Goal: Task Accomplishment & Management: Manage account settings

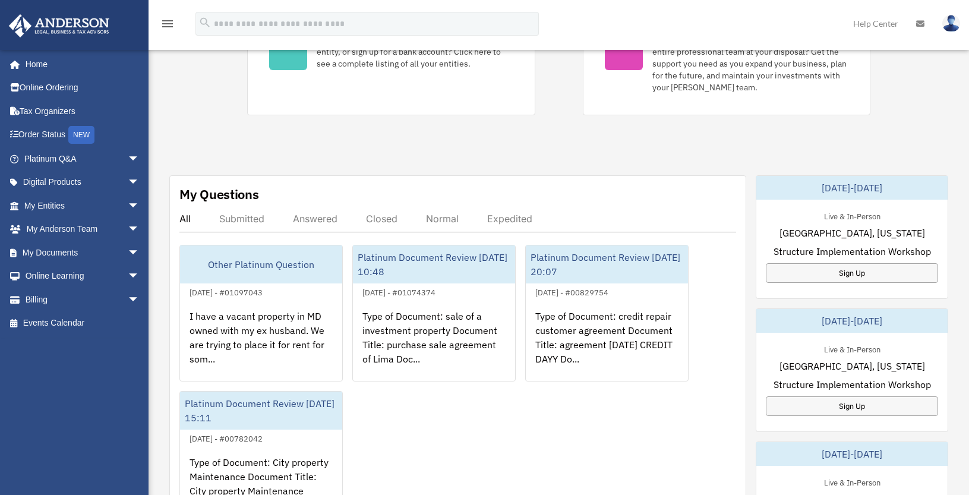
scroll to position [297, 0]
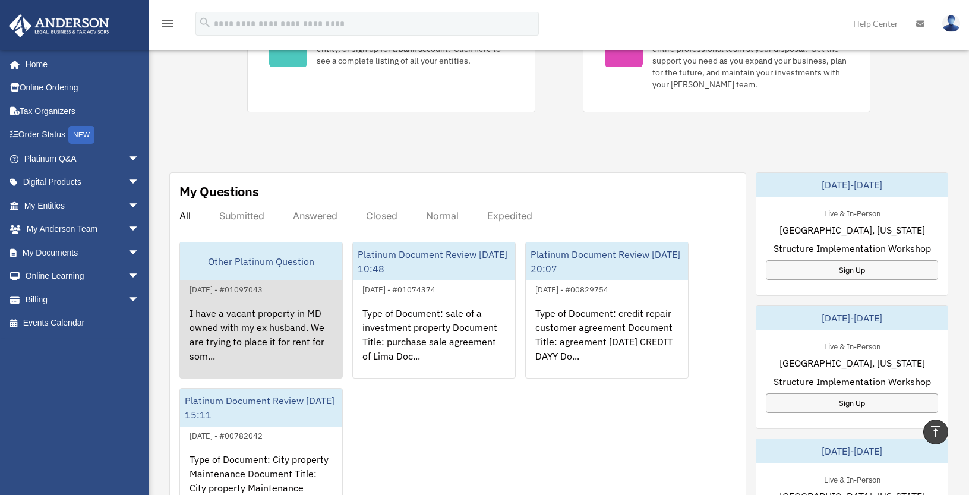
click at [272, 289] on div "[DATE] - #01097043" at bounding box center [226, 288] width 92 height 12
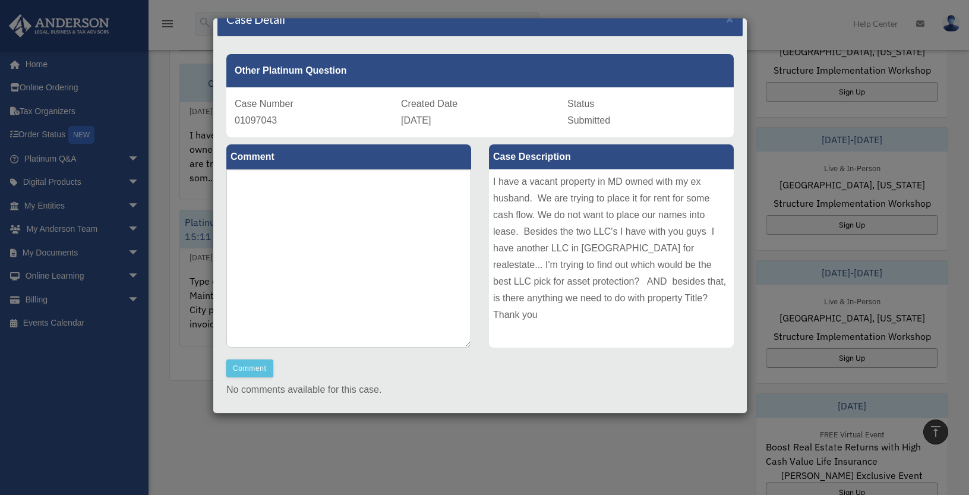
scroll to position [0, 0]
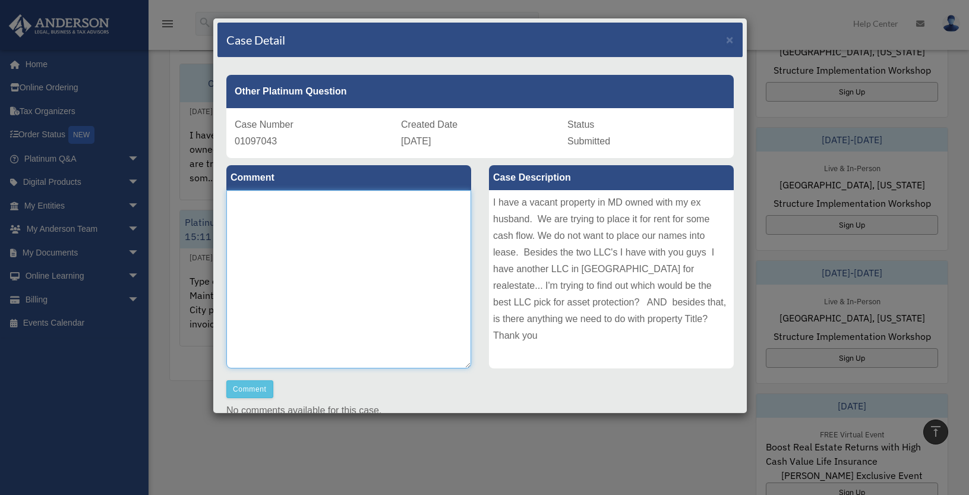
click at [371, 224] on textarea at bounding box center [348, 279] width 245 height 178
click at [281, 219] on textarea at bounding box center [348, 279] width 245 height 178
paste textarea "**********"
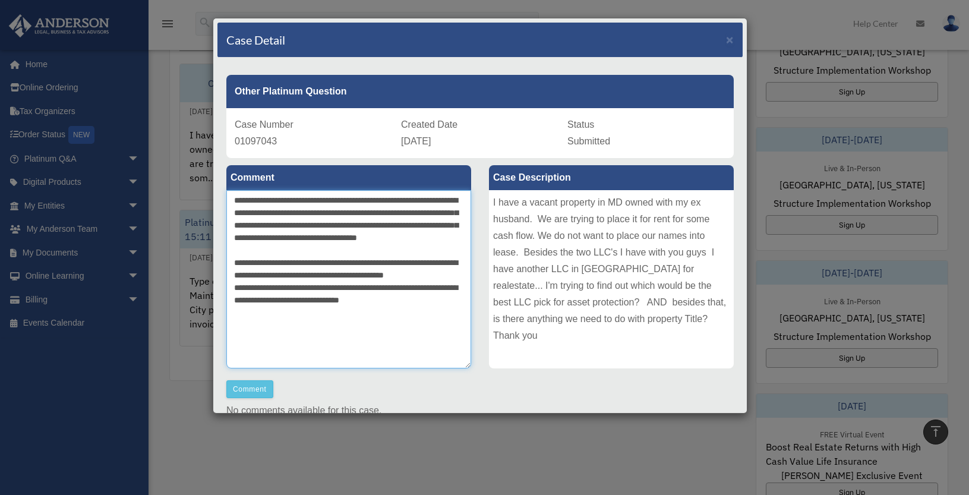
click at [264, 201] on textarea "**********" at bounding box center [348, 279] width 245 height 178
click at [254, 200] on textarea "**********" at bounding box center [348, 279] width 245 height 178
click at [309, 255] on textarea "**********" at bounding box center [348, 279] width 245 height 178
type textarea "**********"
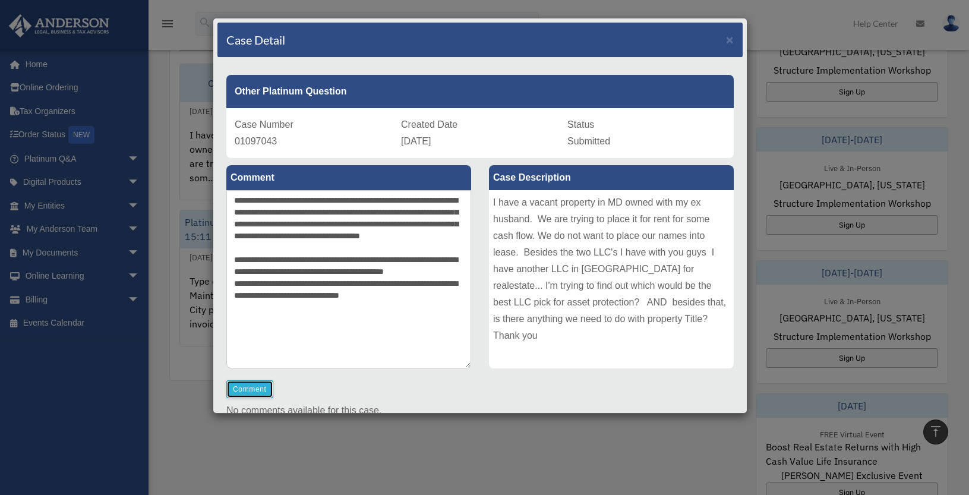
click at [241, 391] on button "Comment" at bounding box center [249, 389] width 47 height 18
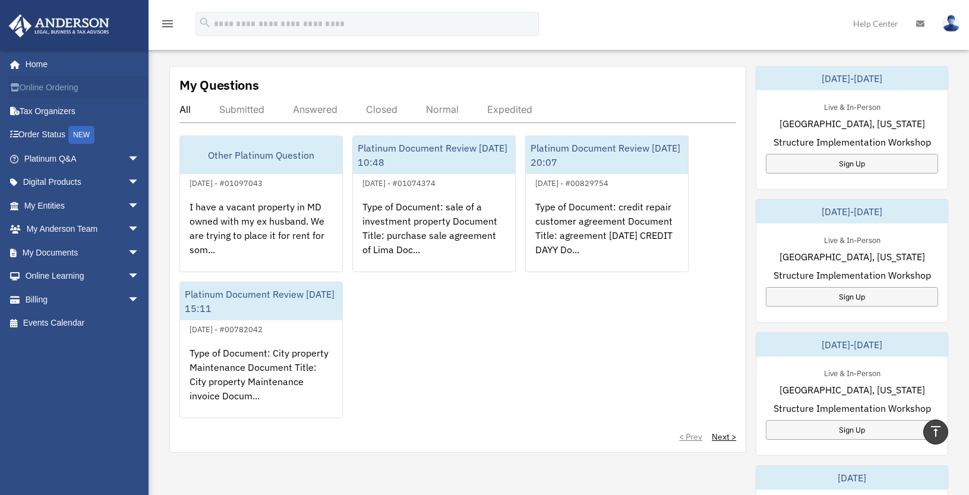
scroll to position [356, 0]
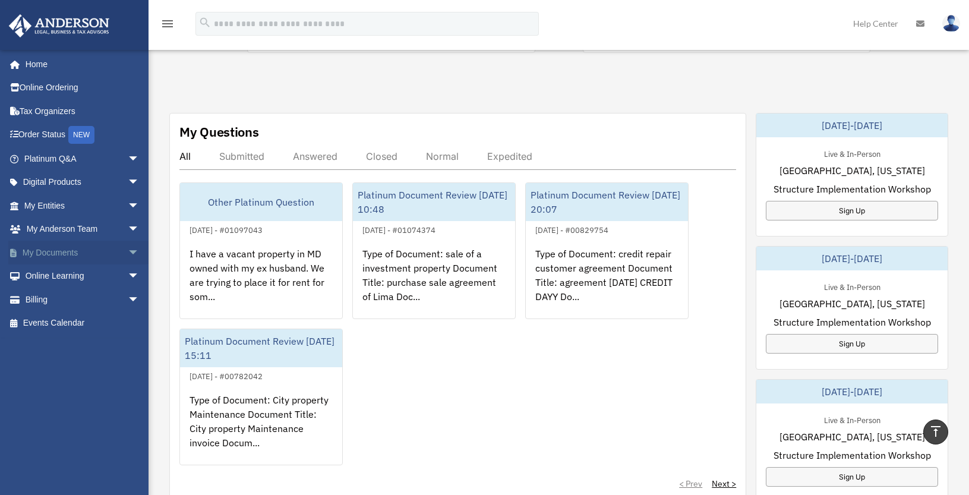
click at [59, 246] on link "My Documents arrow_drop_down" at bounding box center [82, 253] width 149 height 24
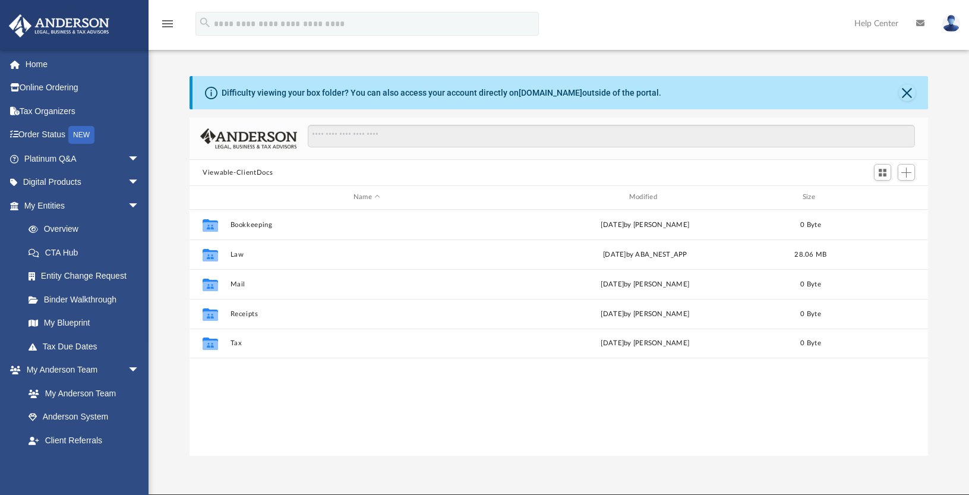
scroll to position [261, 729]
click at [47, 68] on link "Home" at bounding box center [82, 64] width 149 height 24
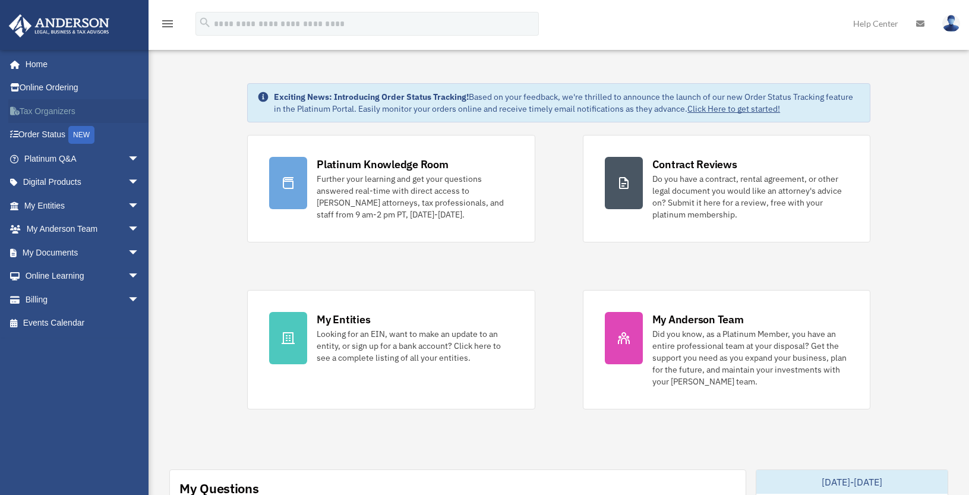
click at [60, 110] on link "Tax Organizers" at bounding box center [82, 111] width 149 height 24
click at [128, 252] on span "arrow_drop_down" at bounding box center [140, 253] width 24 height 24
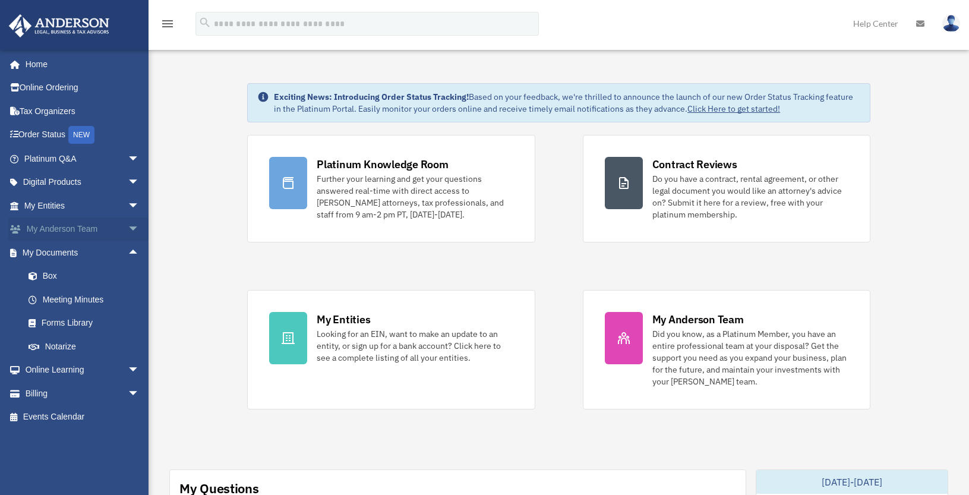
click at [128, 226] on span "arrow_drop_down" at bounding box center [140, 229] width 24 height 24
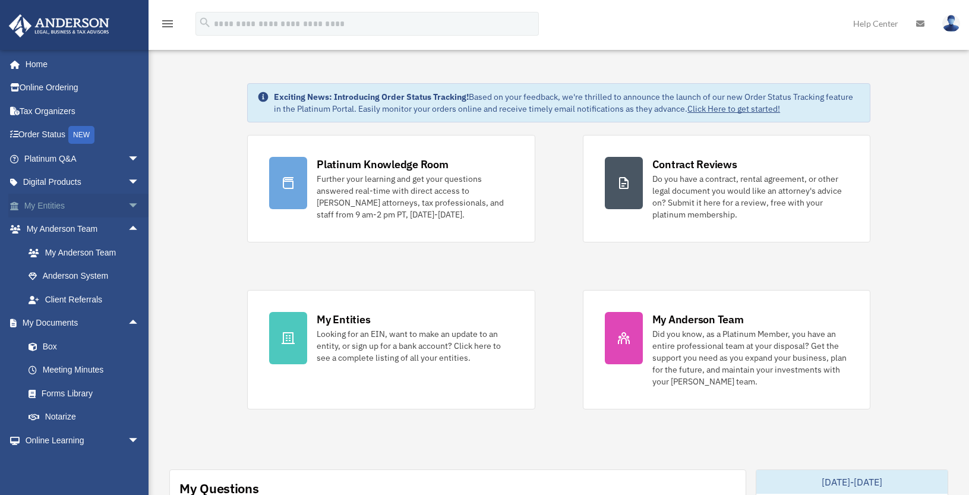
click at [128, 205] on span "arrow_drop_down" at bounding box center [140, 206] width 24 height 24
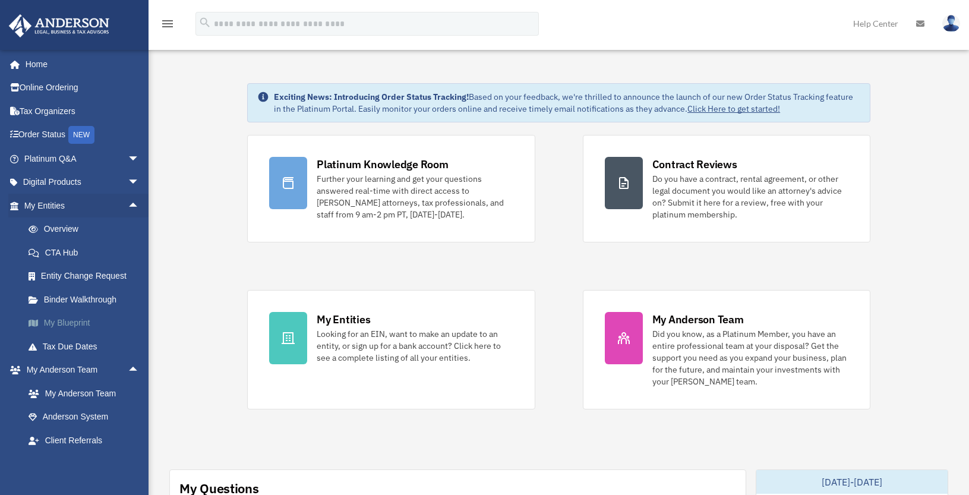
click at [96, 324] on link "My Blueprint" at bounding box center [87, 323] width 141 height 24
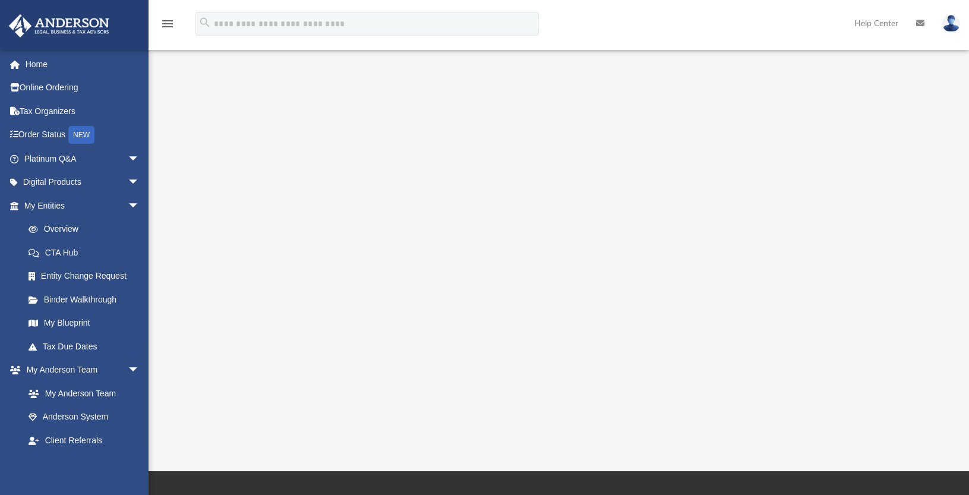
scroll to position [59, 0]
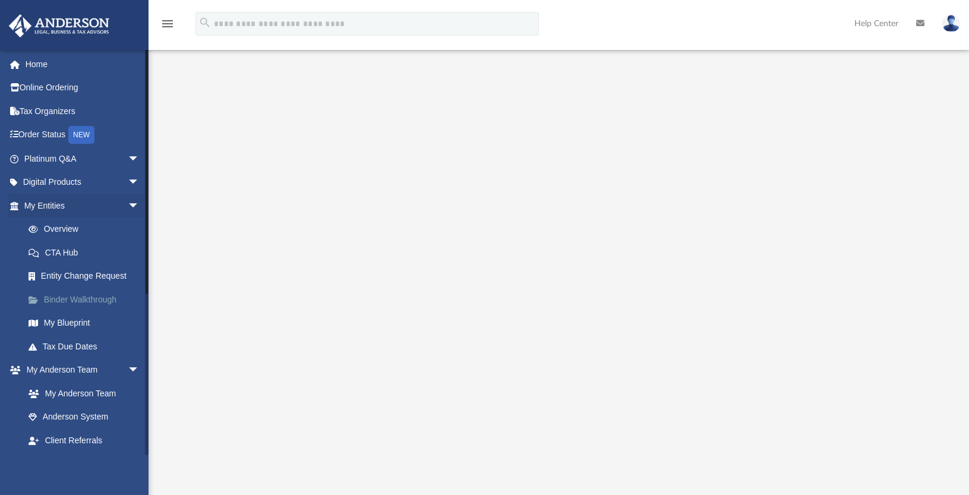
click at [107, 302] on link "Binder Walkthrough" at bounding box center [87, 299] width 141 height 24
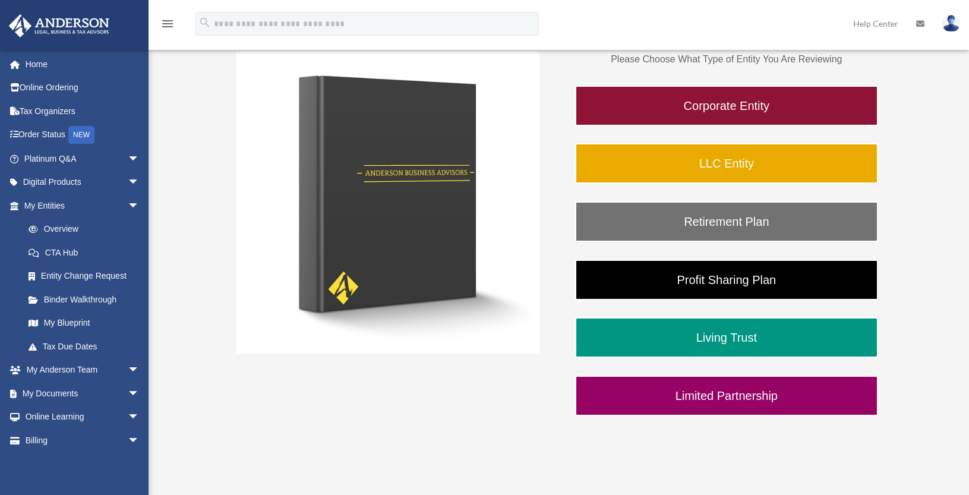
scroll to position [238, 0]
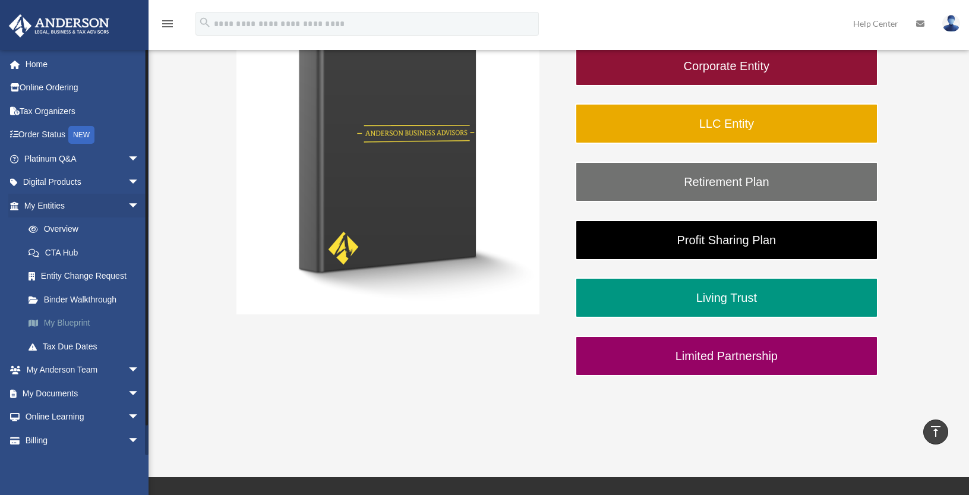
click at [70, 318] on link "My Blueprint" at bounding box center [87, 323] width 141 height 24
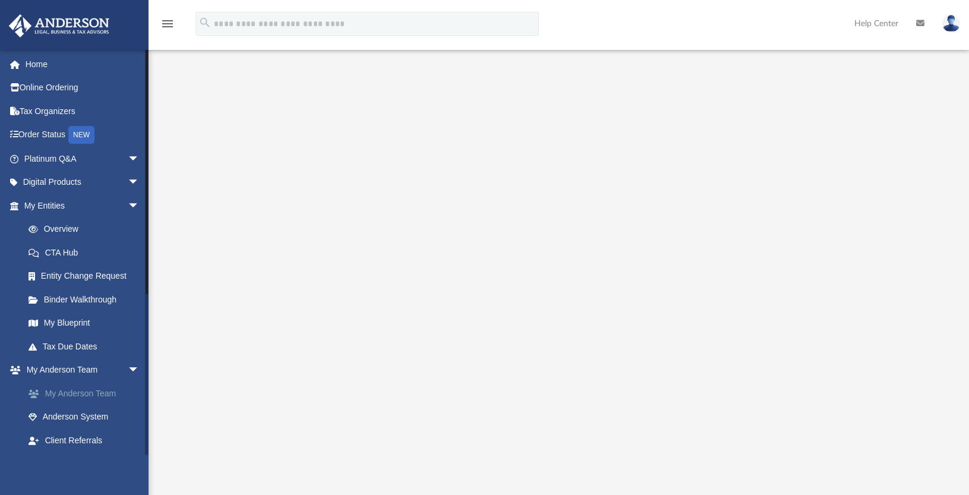
click at [91, 391] on link "My Anderson Team" at bounding box center [87, 393] width 141 height 24
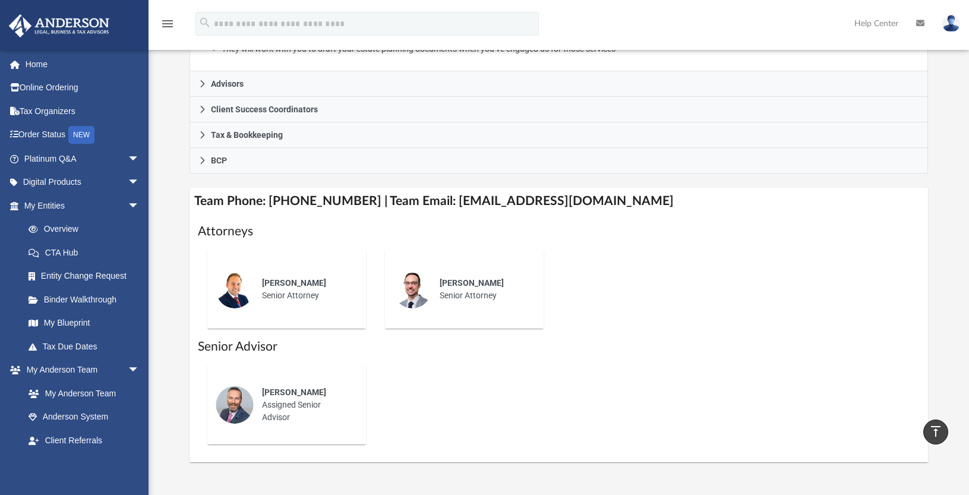
scroll to position [356, 0]
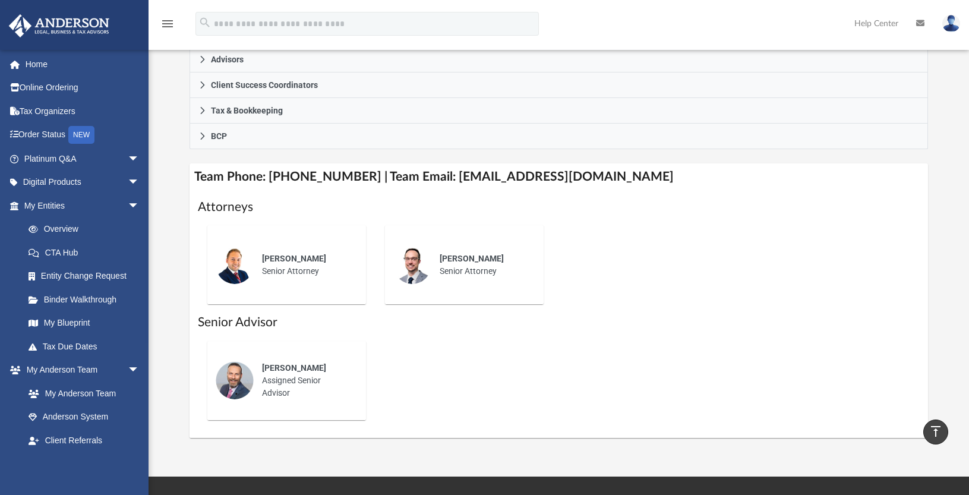
click at [945, 24] on img at bounding box center [951, 23] width 18 height 17
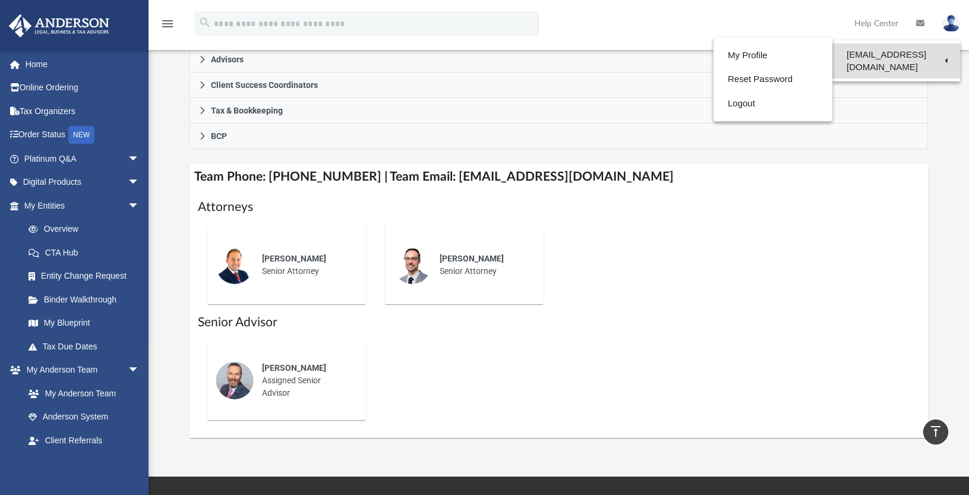
click at [879, 52] on link "[EMAIL_ADDRESS][DOMAIN_NAME]" at bounding box center [896, 60] width 128 height 35
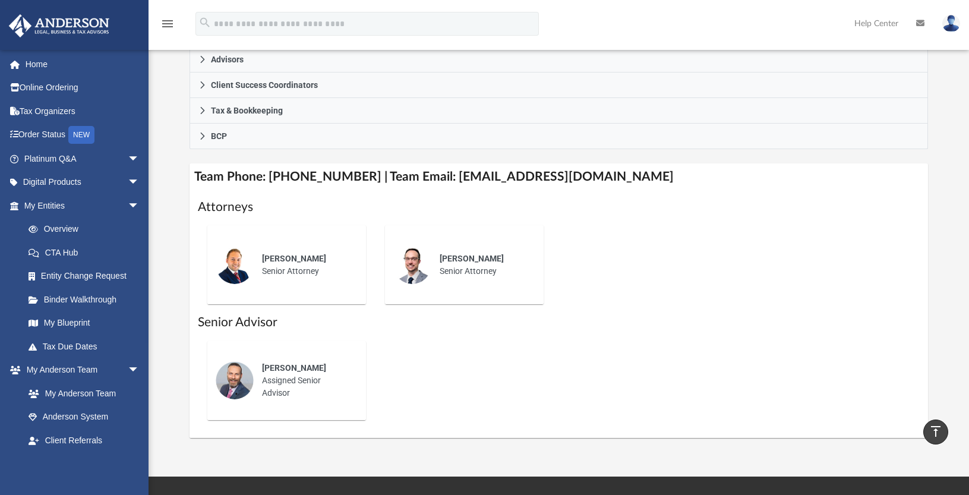
click at [948, 26] on img at bounding box center [951, 23] width 18 height 17
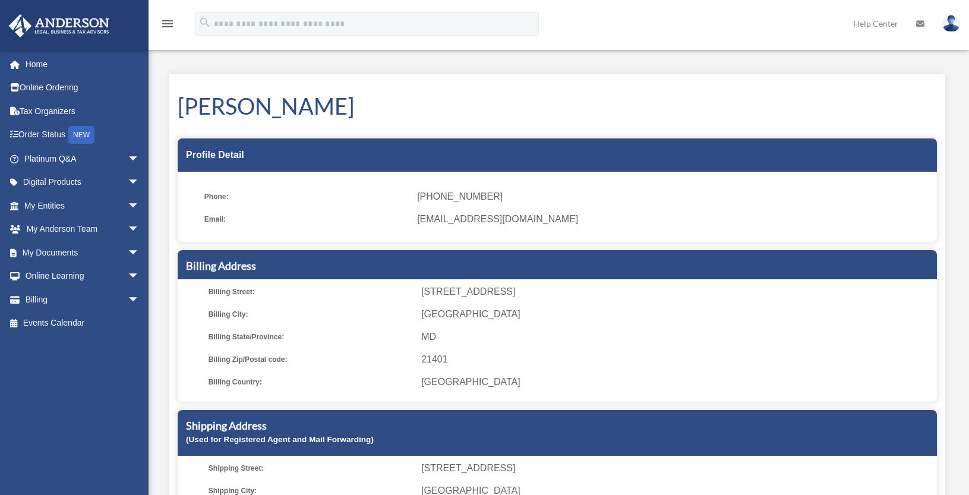
click at [953, 26] on img at bounding box center [951, 23] width 18 height 17
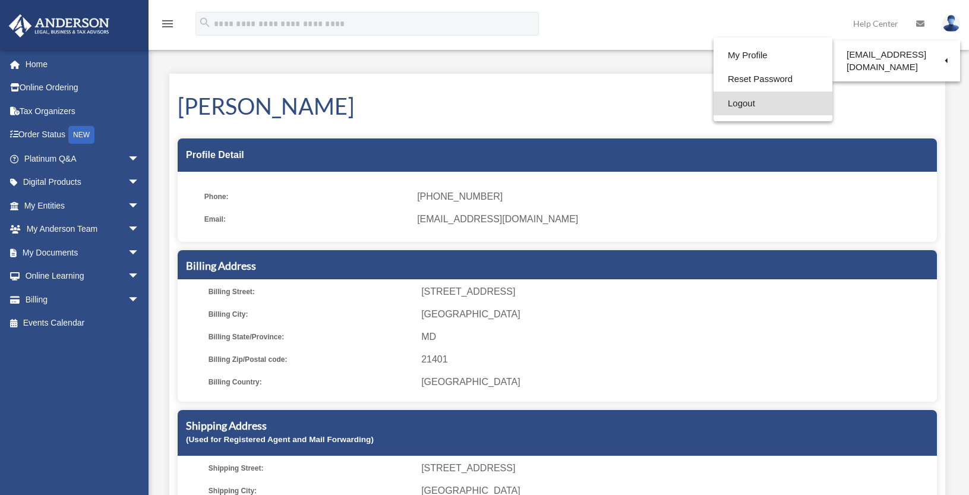
click at [735, 99] on link "Logout" at bounding box center [772, 103] width 119 height 24
